Goal: Navigation & Orientation: Find specific page/section

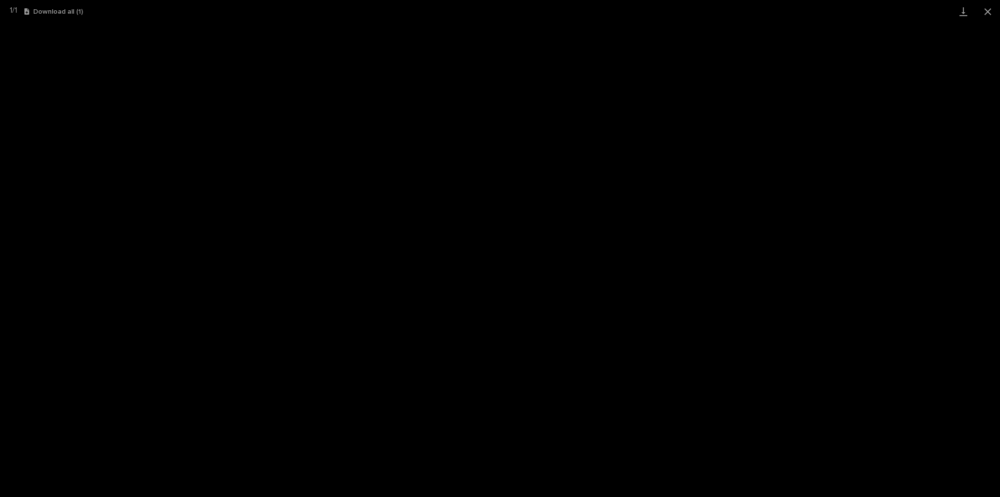
scroll to position [24, 0]
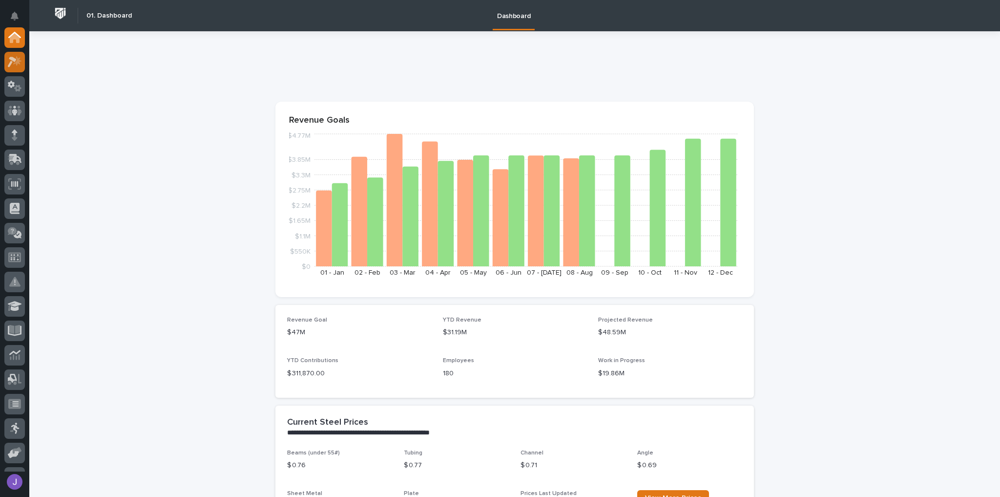
click at [22, 66] on div at bounding box center [14, 62] width 21 height 21
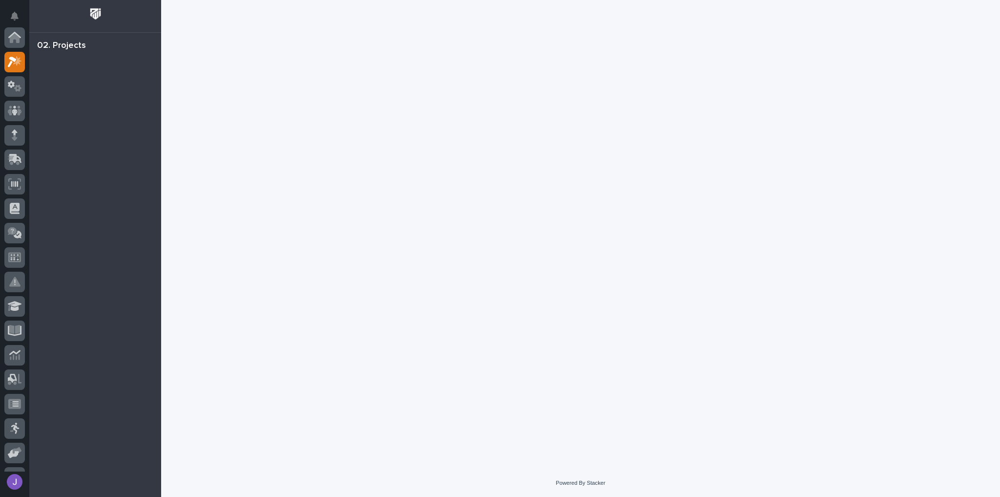
scroll to position [24, 0]
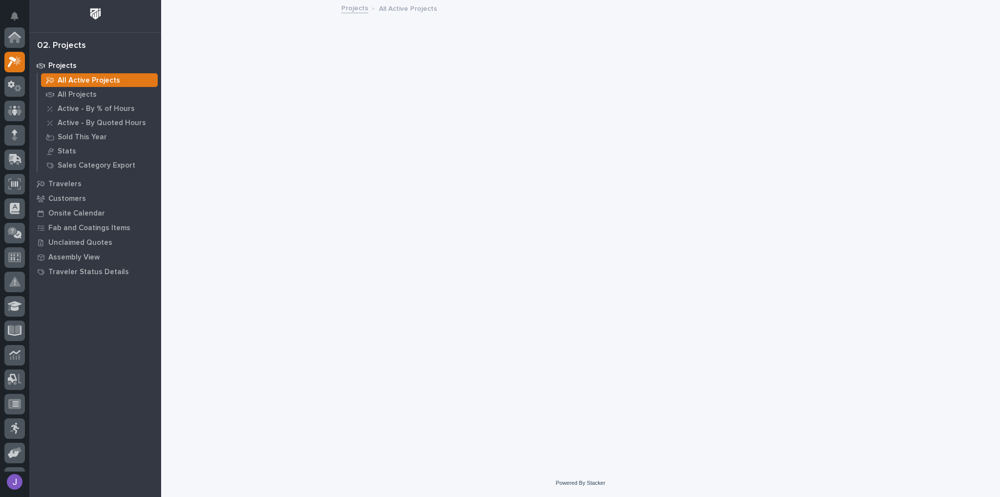
scroll to position [24, 0]
click at [86, 96] on p "All Projects" at bounding box center [77, 94] width 39 height 9
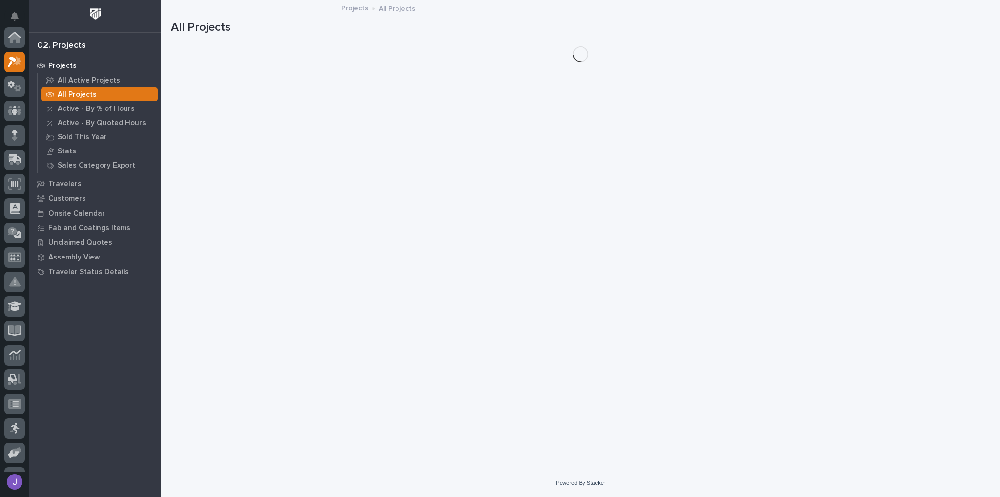
scroll to position [24, 0]
